Goal: Book appointment/travel/reservation

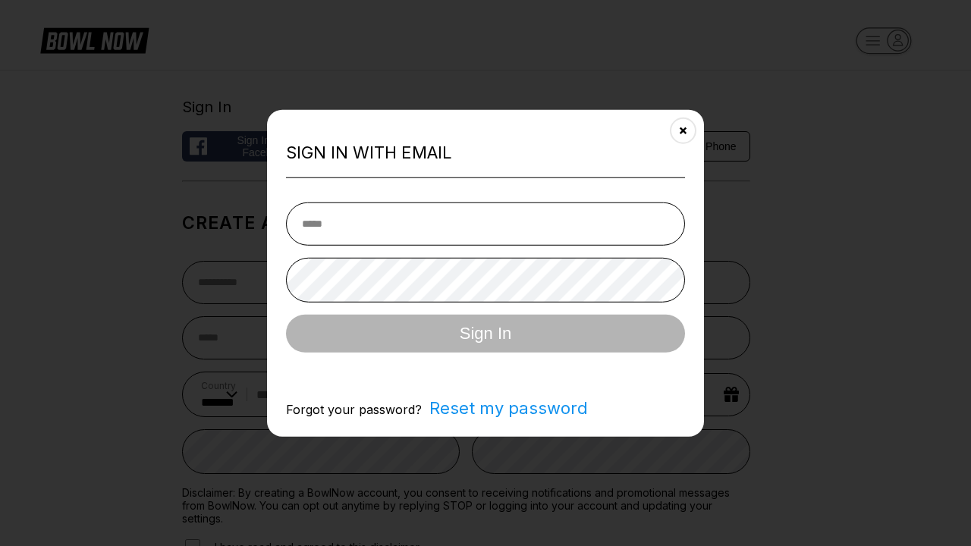
select select "**"
type input "**********"
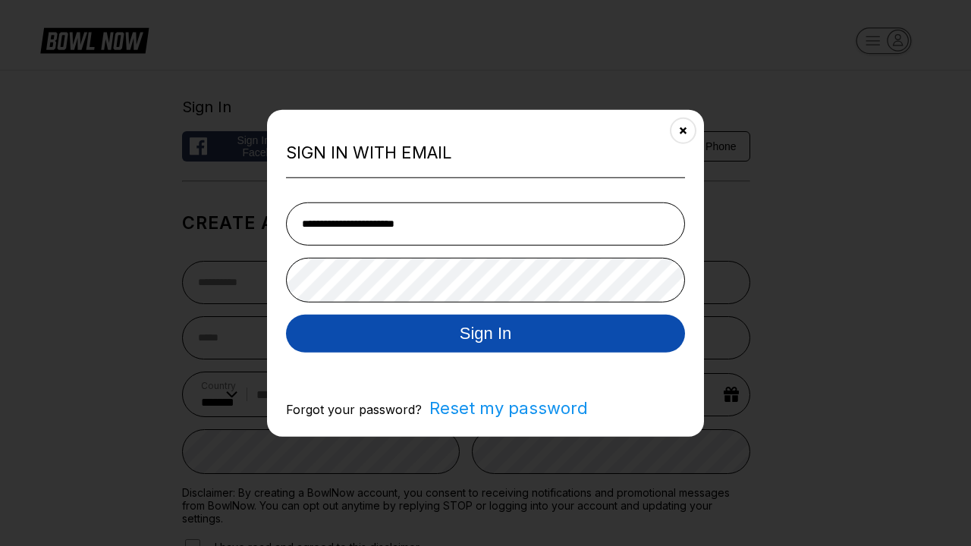
click at [485, 334] on button "Sign In" at bounding box center [485, 333] width 399 height 38
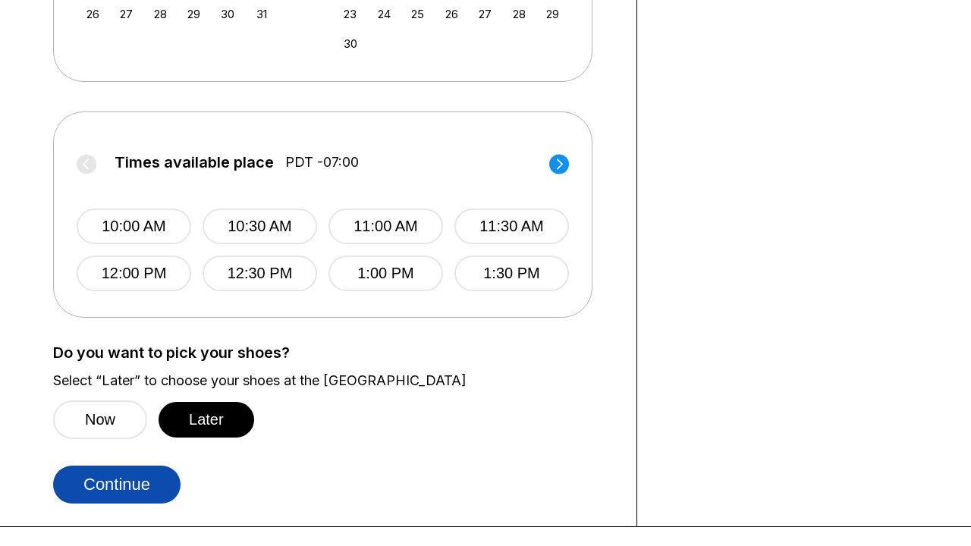
click at [117, 484] on button "Continue" at bounding box center [116, 485] width 127 height 38
